Goal: Task Accomplishment & Management: Complete application form

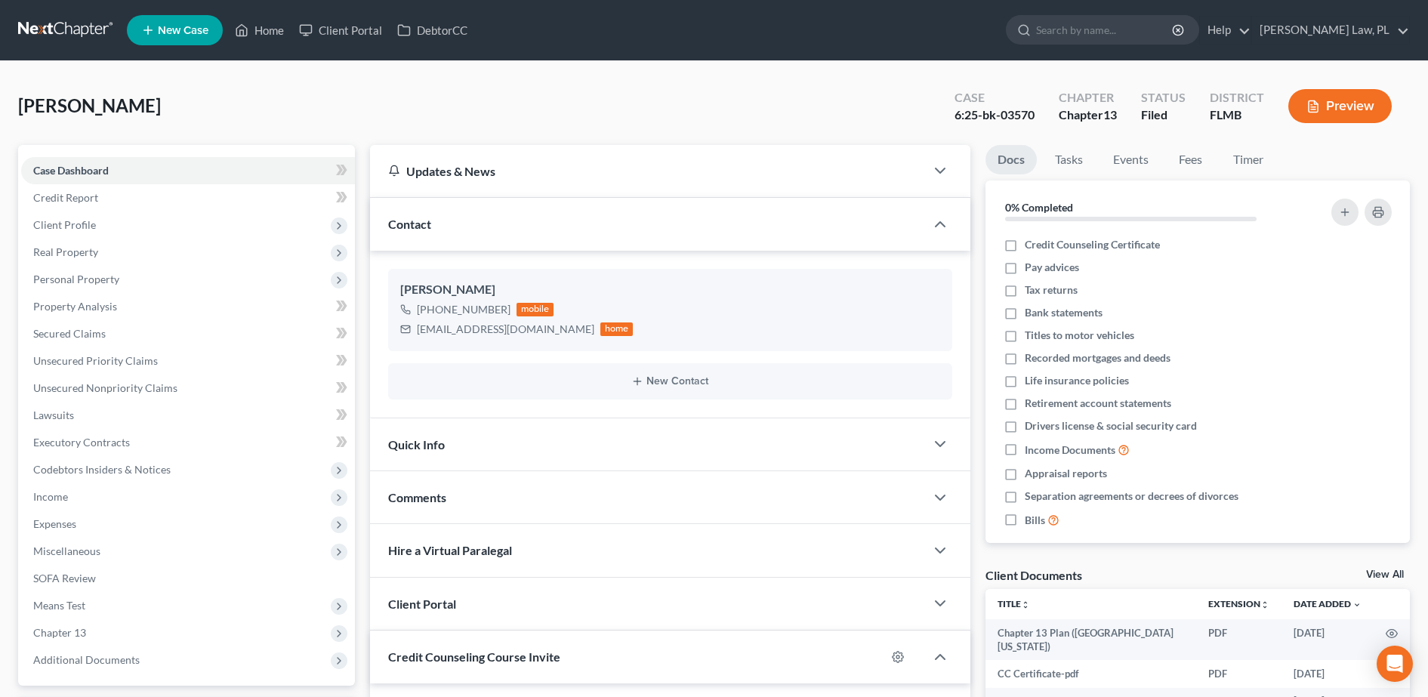
click at [187, 43] on link "New Case" at bounding box center [175, 30] width 96 height 30
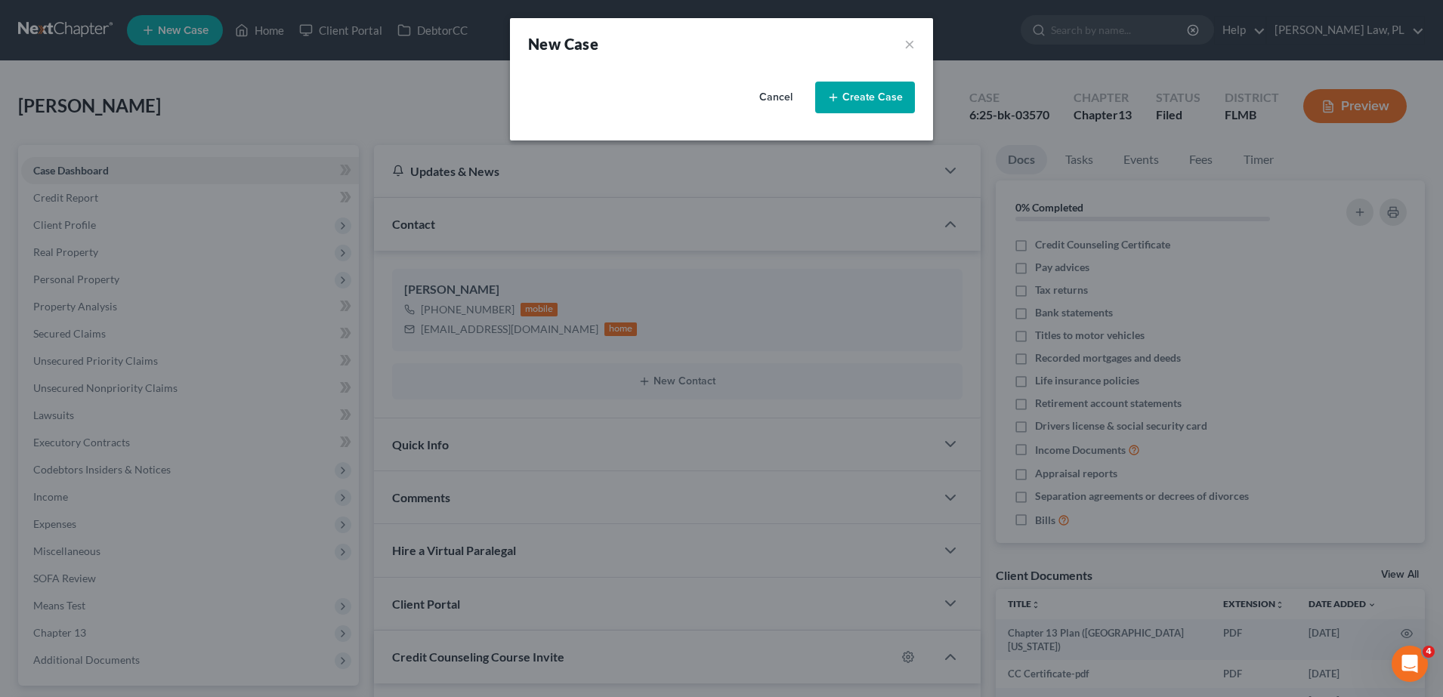
select select "15"
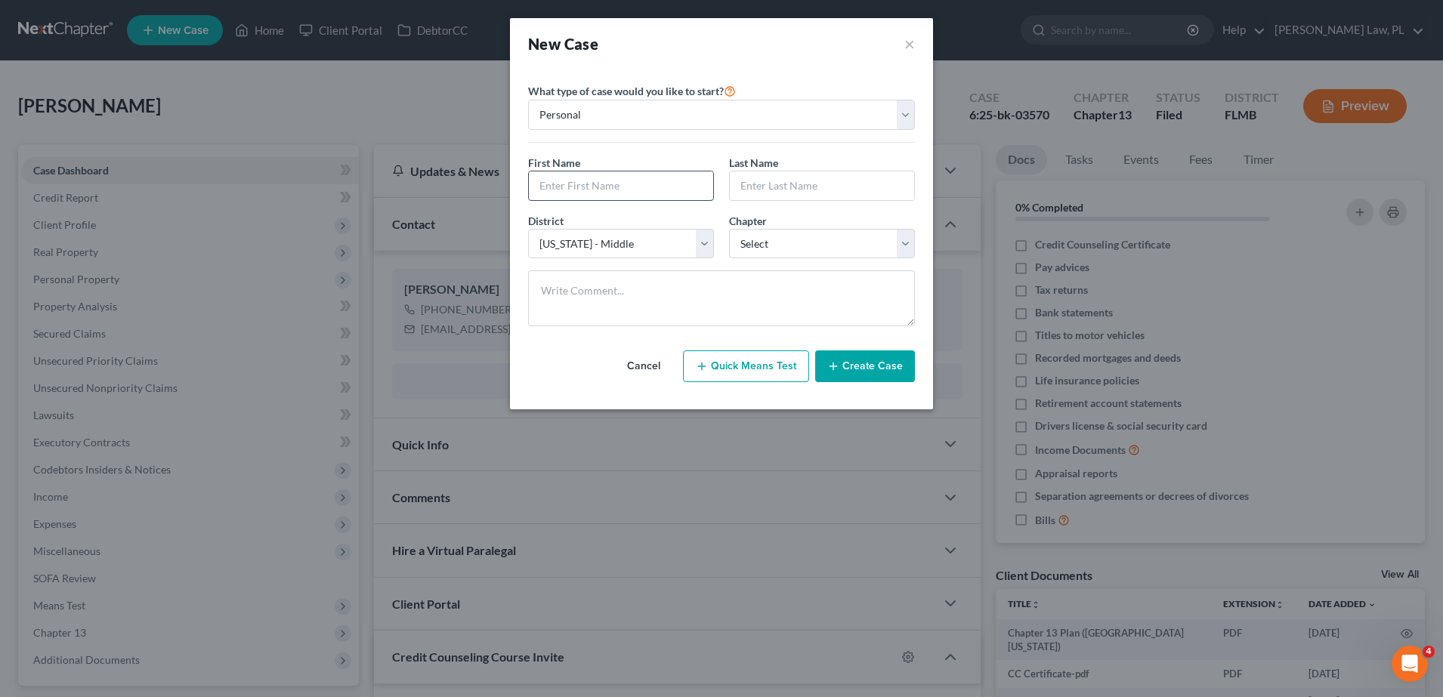
click at [586, 178] on input "text" at bounding box center [621, 185] width 184 height 29
type input "[PERSON_NAME]"
click at [762, 234] on select "Select 7 11 12 13" at bounding box center [822, 244] width 186 height 30
select select "0"
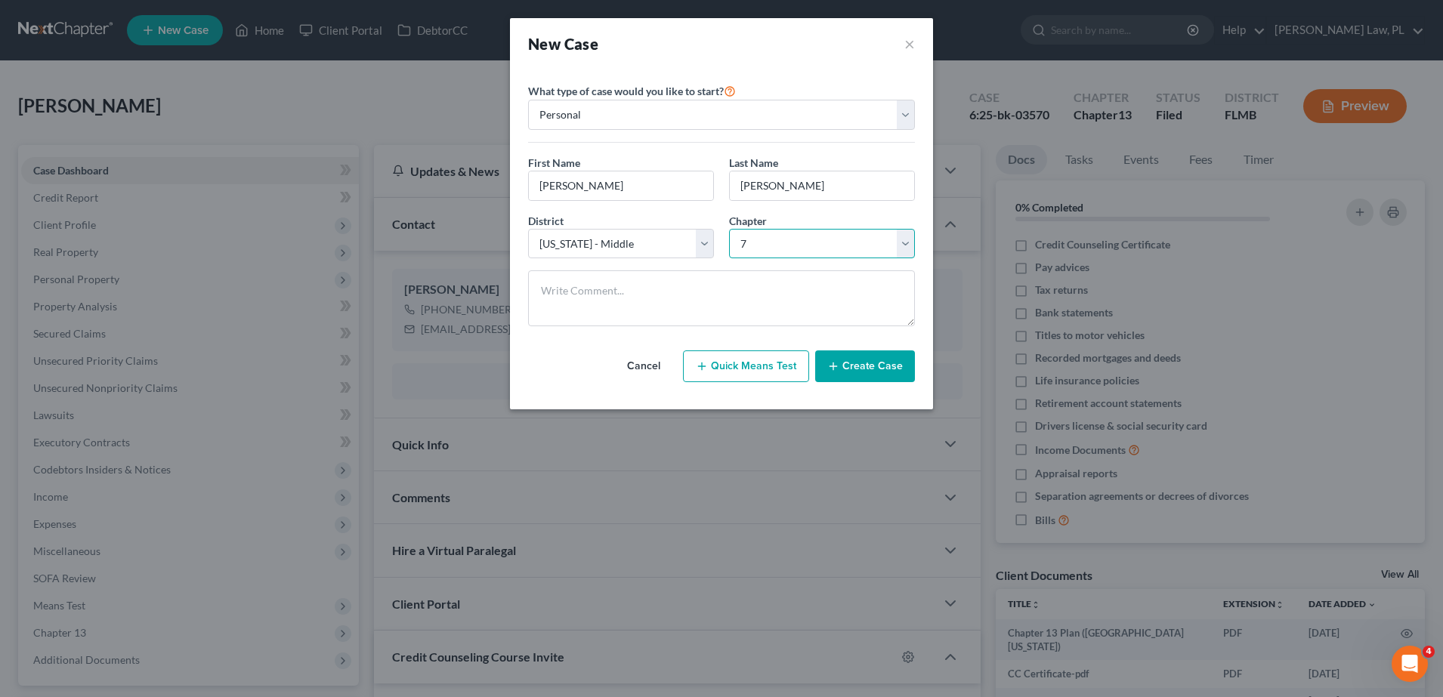
click at [729, 229] on select "Select 7 11 12 13" at bounding box center [822, 244] width 186 height 30
click at [873, 377] on button "Create Case" at bounding box center [865, 366] width 100 height 32
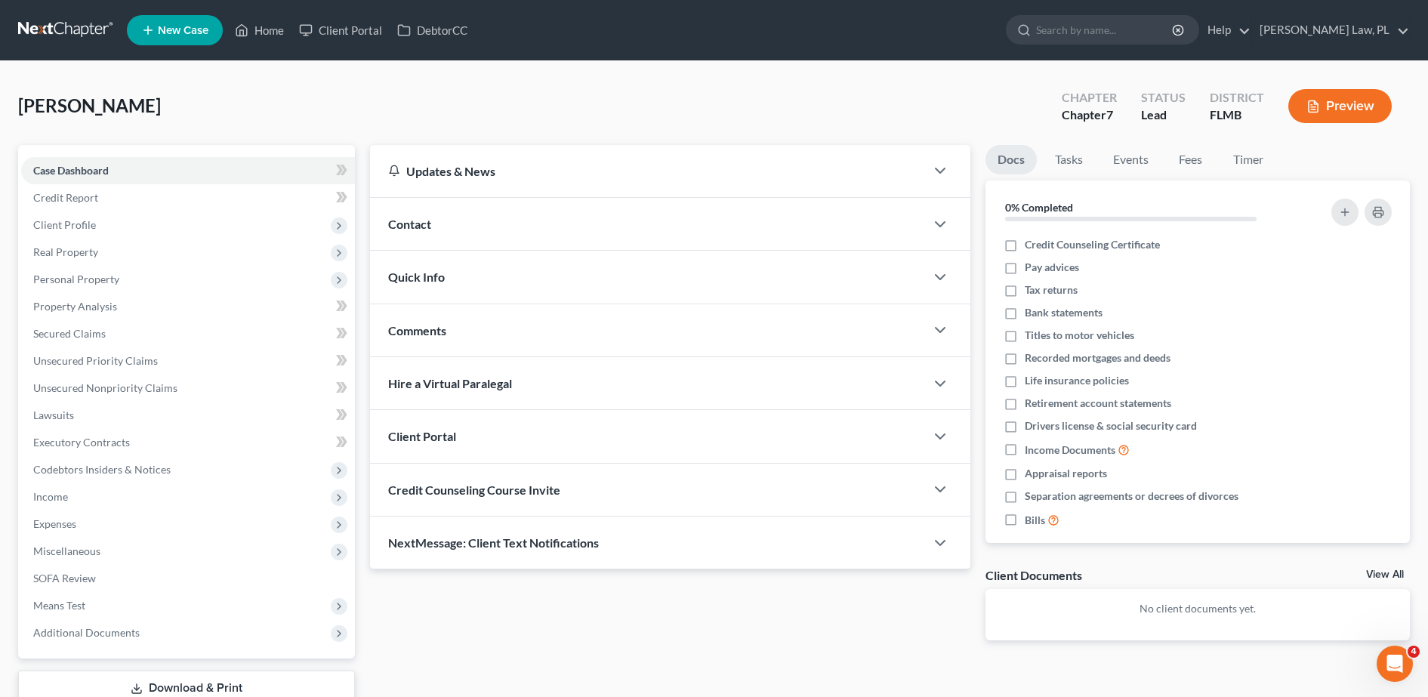
click at [492, 226] on div "Contact" at bounding box center [647, 224] width 555 height 52
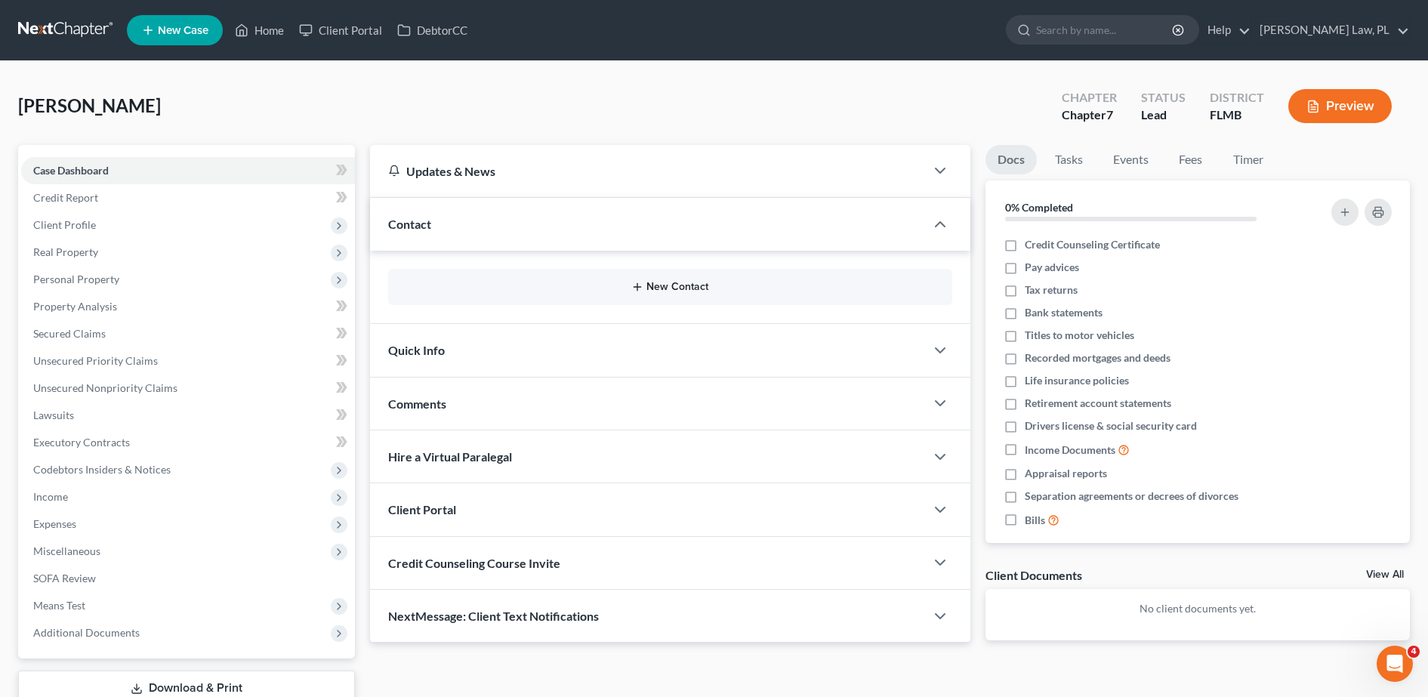
click at [501, 291] on button "New Contact" at bounding box center [670, 287] width 540 height 12
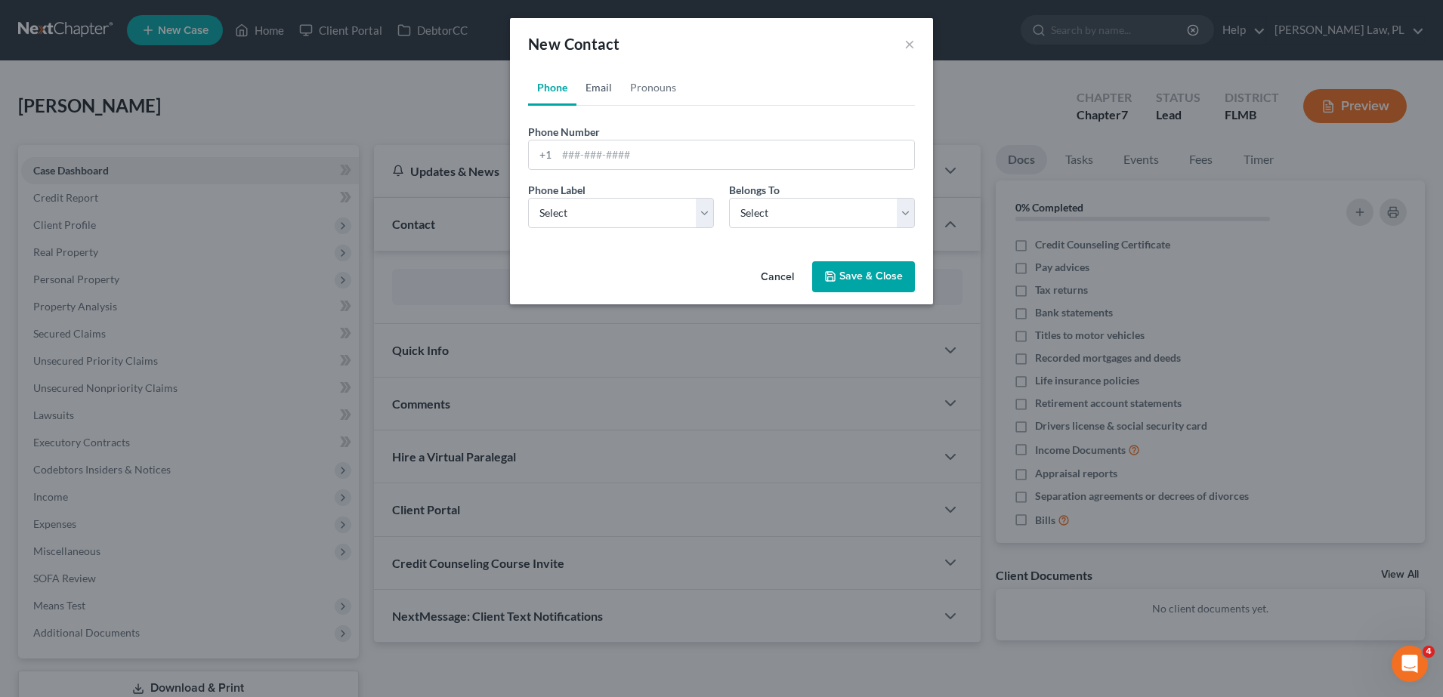
click at [613, 99] on link "Email" at bounding box center [598, 87] width 45 height 36
click at [796, 216] on select "Select Client Other" at bounding box center [822, 213] width 186 height 30
click at [729, 198] on select "Select Client Other" at bounding box center [822, 213] width 186 height 30
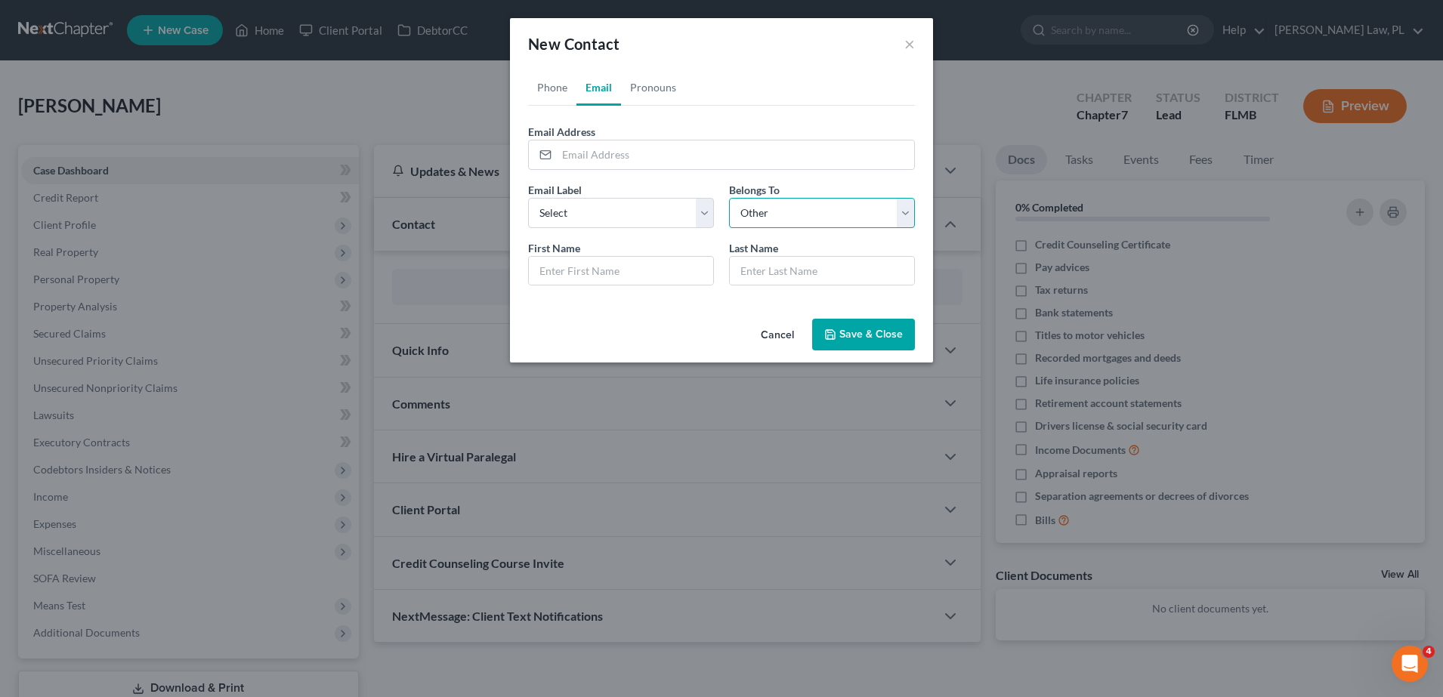
click at [789, 198] on select "Select Client Other" at bounding box center [822, 213] width 186 height 30
select select "0"
click at [729, 198] on select "Select Client Other" at bounding box center [822, 213] width 186 height 30
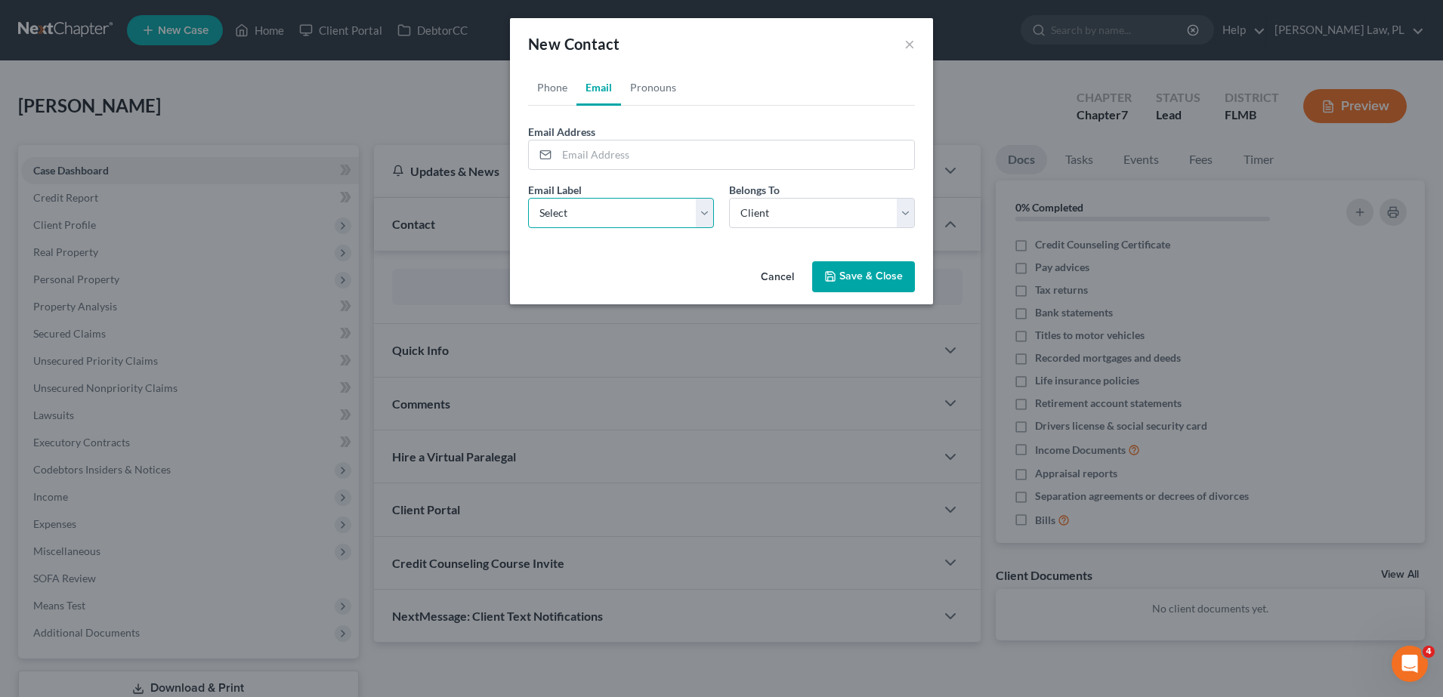
click at [673, 221] on select "Select Home Work Other" at bounding box center [621, 213] width 186 height 30
select select "0"
click at [528, 198] on select "Select Home Work Other" at bounding box center [621, 213] width 186 height 30
click at [675, 151] on input "email" at bounding box center [735, 154] width 357 height 29
type input "[EMAIL_ADDRESS][DOMAIN_NAME]"
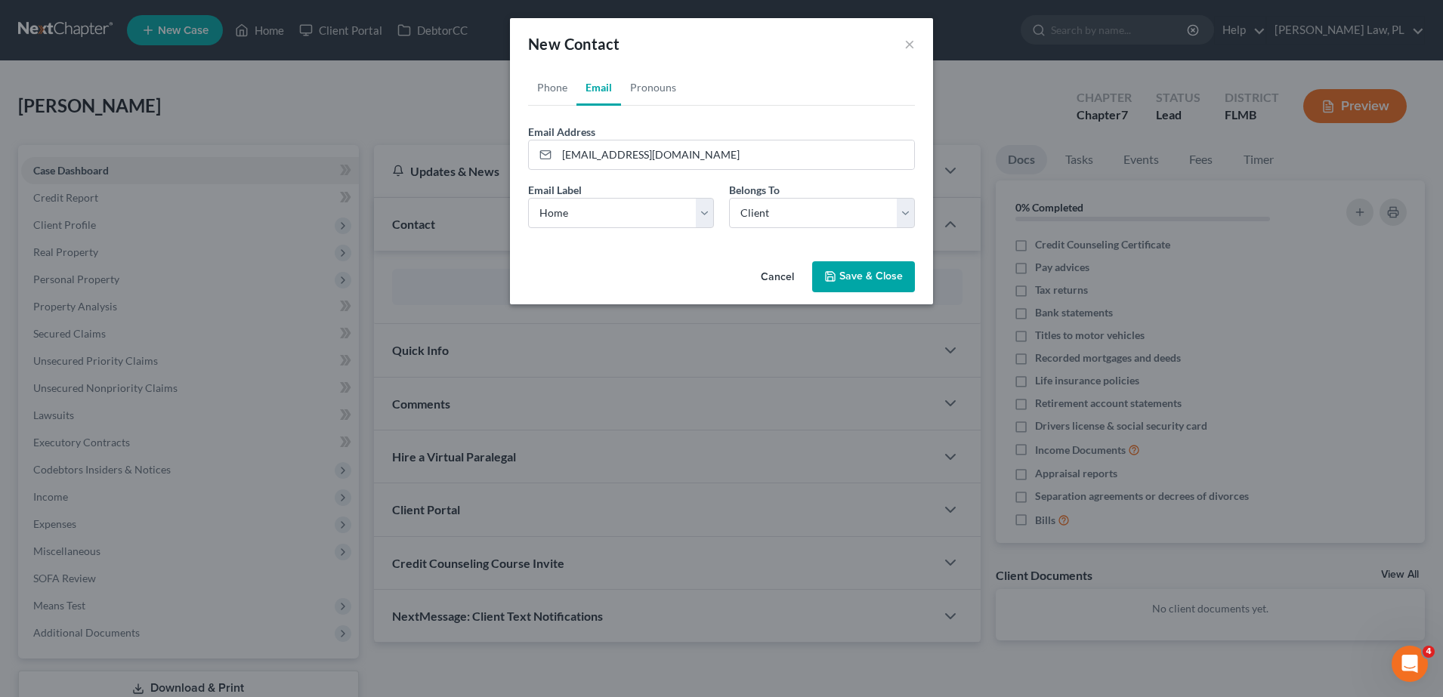
click at [660, 229] on div "Email Label Select Home Work Other Belongs To * Select Client Other" at bounding box center [721, 211] width 402 height 58
click at [822, 211] on select "Select Client Other" at bounding box center [822, 213] width 186 height 30
click at [821, 211] on select "Select Client Other" at bounding box center [822, 213] width 186 height 30
click at [871, 272] on button "Save & Close" at bounding box center [863, 277] width 103 height 32
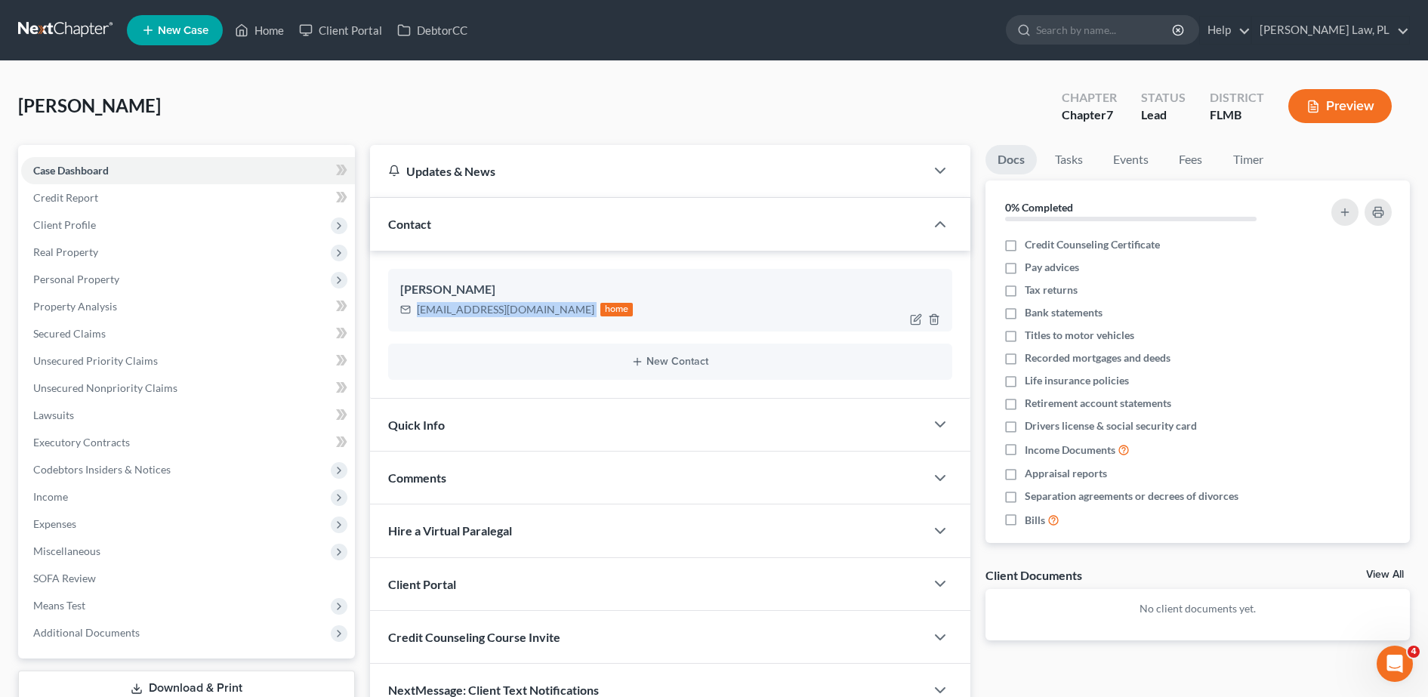
drag, startPoint x: 417, startPoint y: 312, endPoint x: 533, endPoint y: 317, distance: 116.4
click at [533, 317] on div "[EMAIL_ADDRESS][DOMAIN_NAME] home" at bounding box center [516, 310] width 233 height 20
copy div "[EMAIL_ADDRESS][DOMAIN_NAME]"
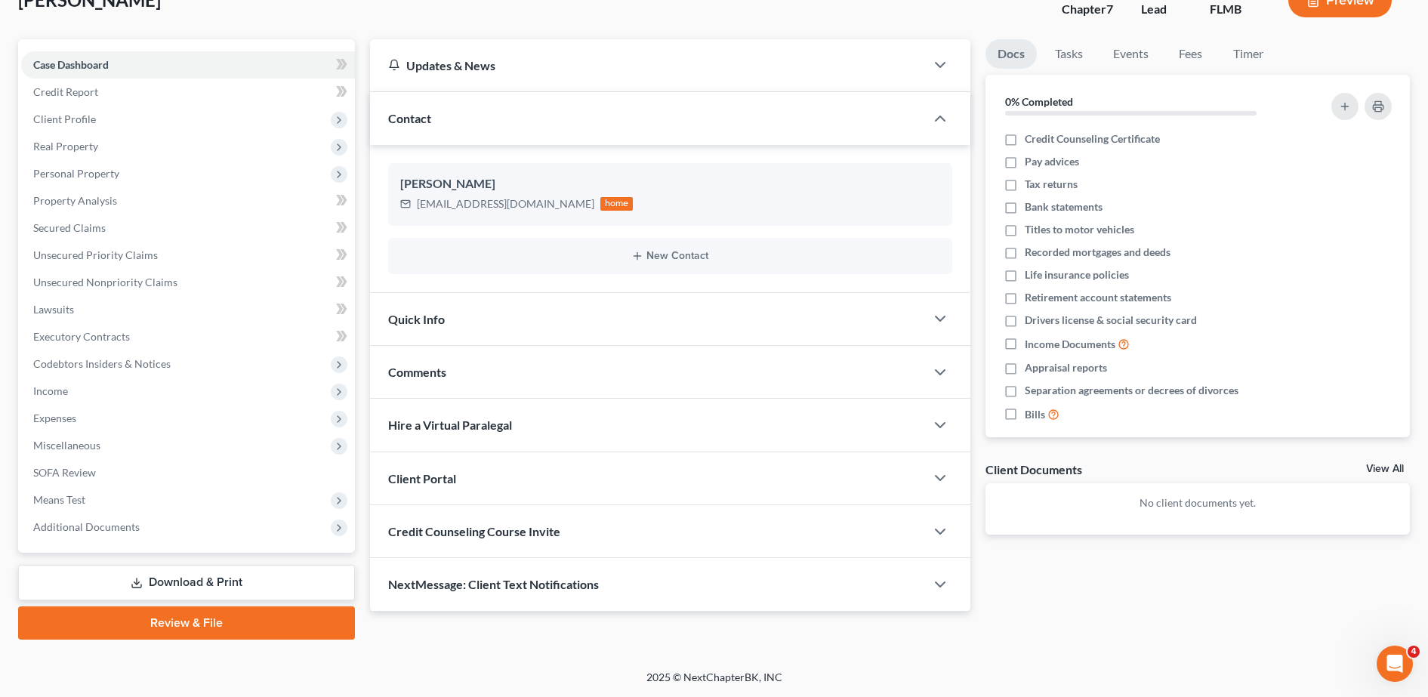
click at [512, 470] on div "Client Portal" at bounding box center [647, 478] width 555 height 52
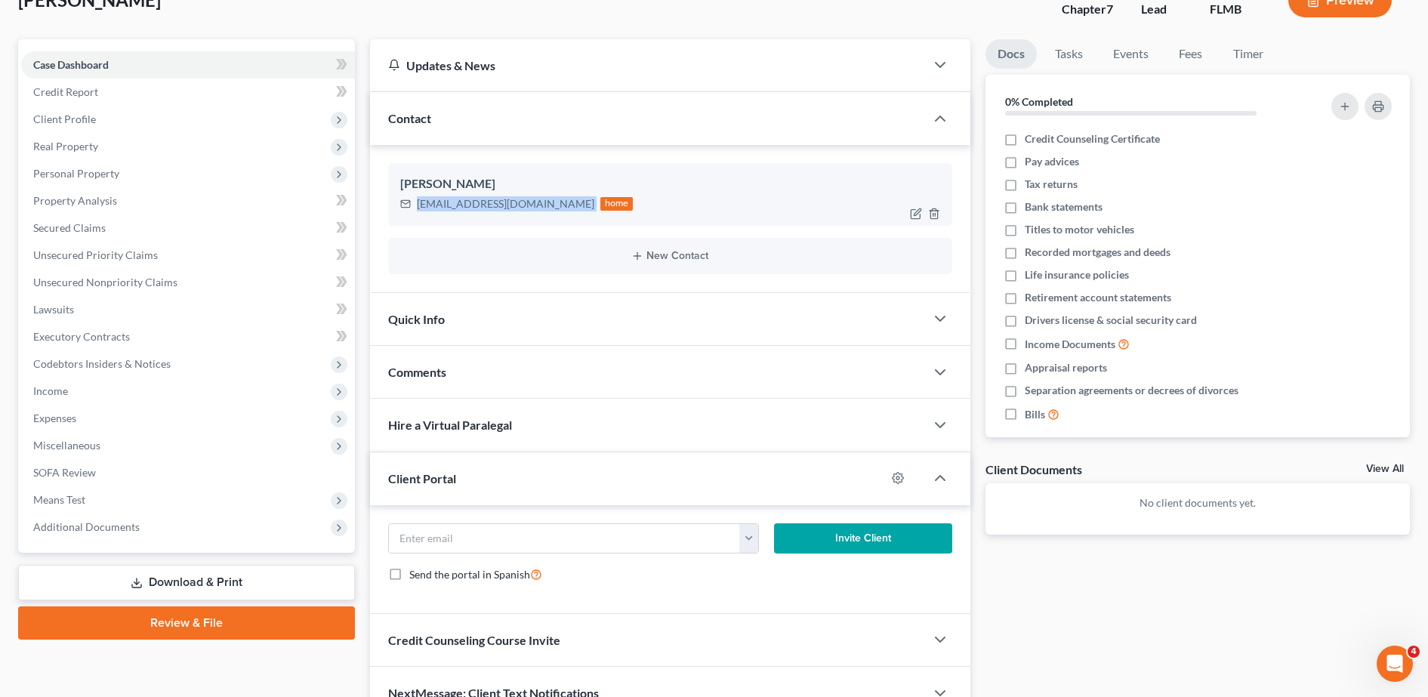
drag, startPoint x: 417, startPoint y: 206, endPoint x: 533, endPoint y: 212, distance: 115.7
click at [533, 212] on div "[EMAIL_ADDRESS][DOMAIN_NAME] home" at bounding box center [516, 204] width 233 height 20
copy div "[EMAIL_ADDRESS][DOMAIN_NAME]"
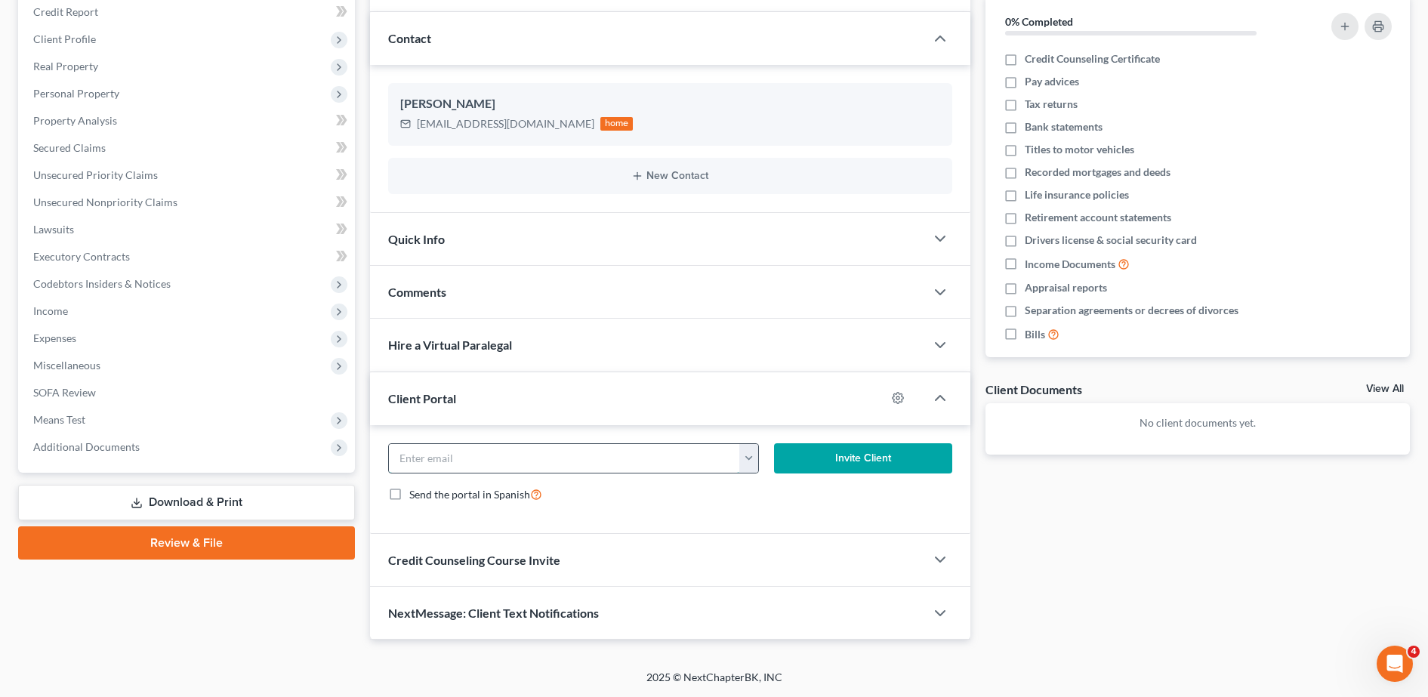
click at [499, 462] on input "email" at bounding box center [565, 458] width 352 height 29
paste input "[EMAIL_ADDRESS][DOMAIN_NAME]"
type input "[EMAIL_ADDRESS][DOMAIN_NAME]"
click at [810, 454] on button "Invite Client" at bounding box center [863, 458] width 178 height 30
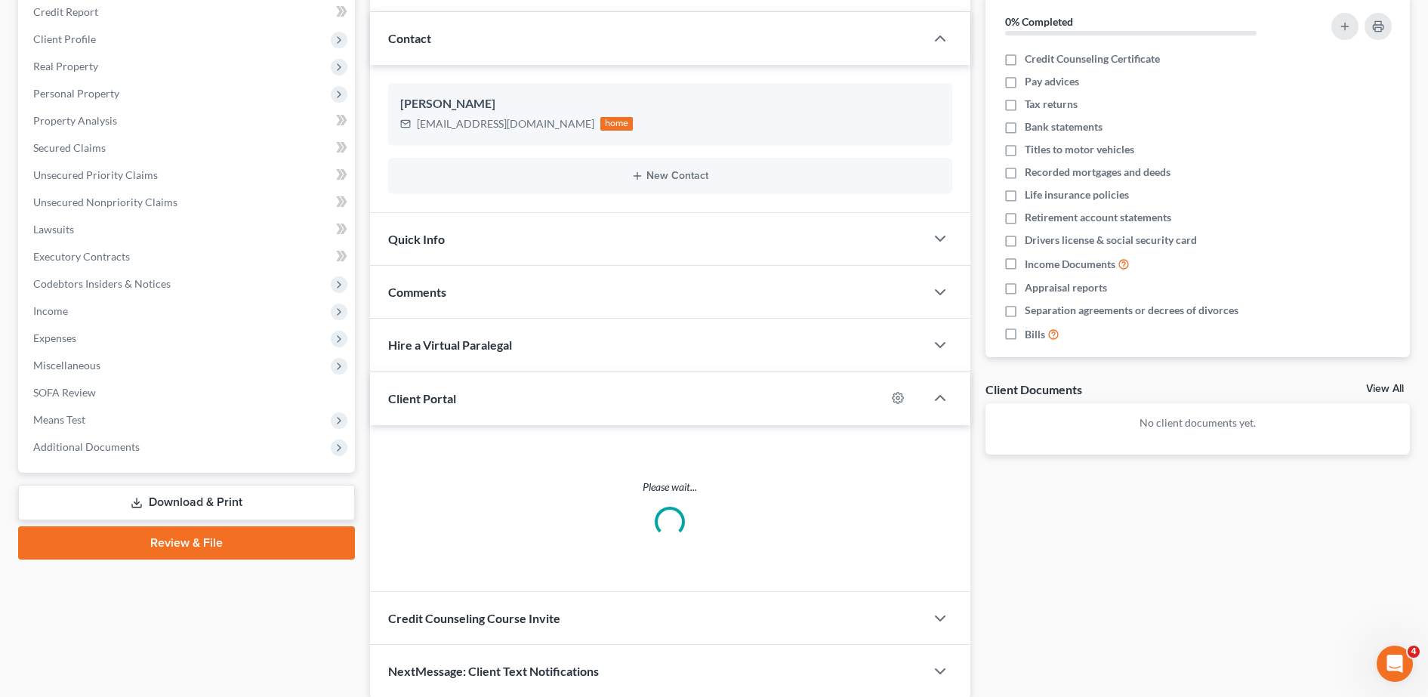
scroll to position [171, 0]
